Goal: Navigation & Orientation: Find specific page/section

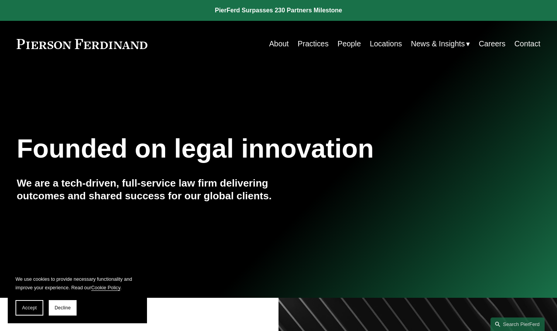
click at [376, 42] on link "Locations" at bounding box center [386, 43] width 32 height 15
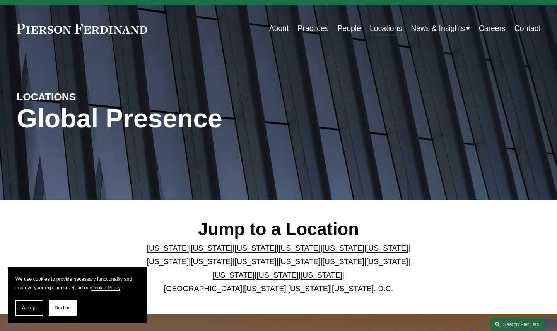
click at [369, 289] on link "[US_STATE], D.C." at bounding box center [362, 289] width 61 height 9
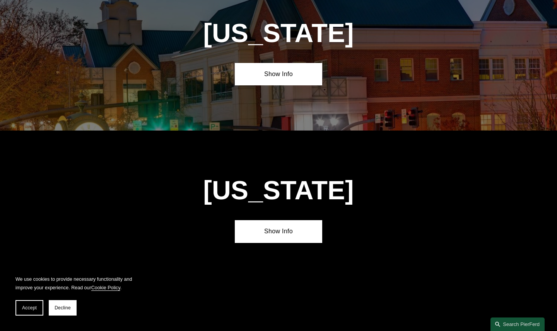
scroll to position [3186, 0]
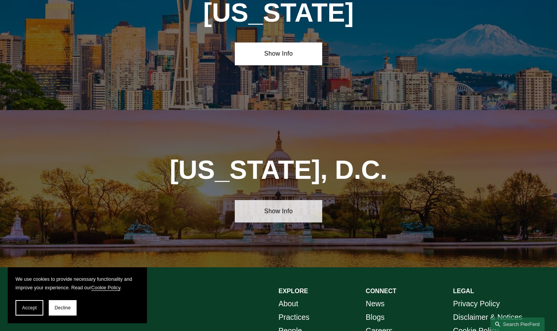
click at [301, 200] on link "Show Info" at bounding box center [278, 211] width 87 height 22
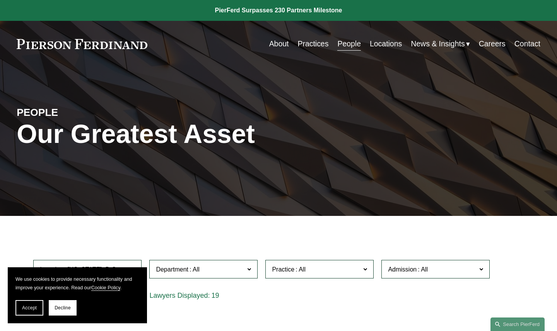
click at [307, 46] on link "Practices" at bounding box center [312, 43] width 31 height 15
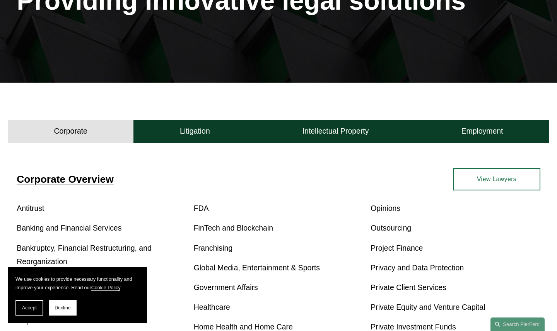
scroll to position [174, 0]
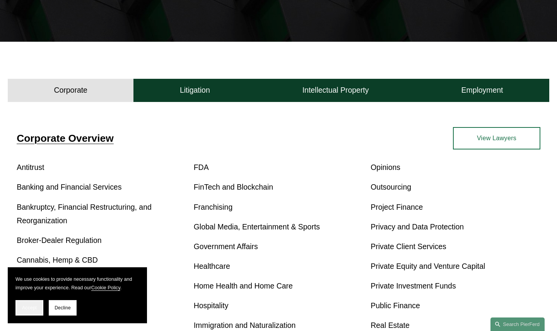
click at [32, 309] on span "Accept" at bounding box center [29, 307] width 15 height 5
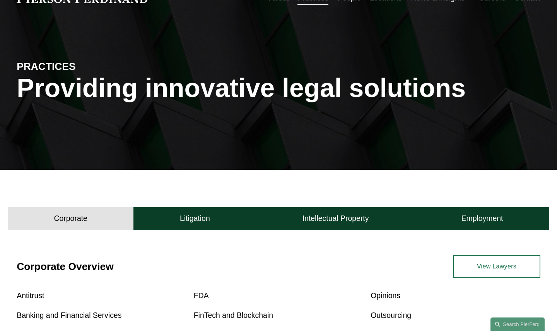
scroll to position [0, 0]
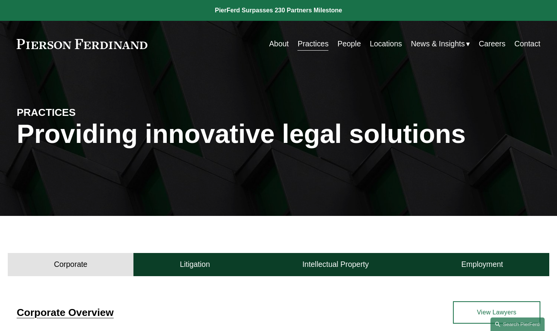
click at [89, 45] on link at bounding box center [82, 44] width 131 height 10
